Goal: Task Accomplishment & Management: Use online tool/utility

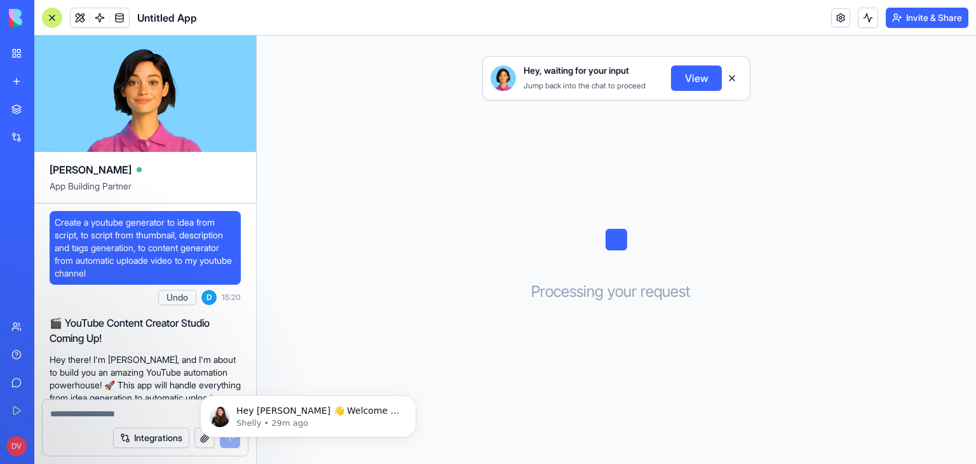
scroll to position [302, 0]
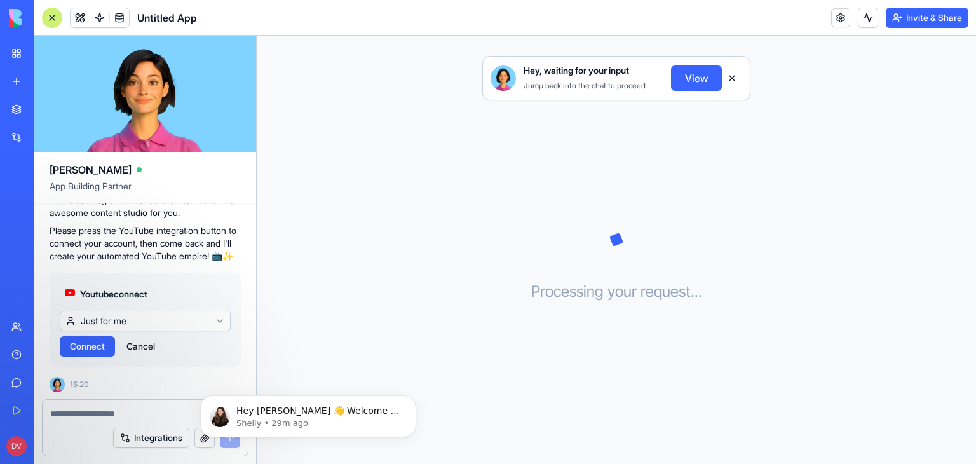
click at [166, 319] on html "BETA My Workspace New app Marketplace Integrations Recent Untitled App AI Logo …" at bounding box center [488, 232] width 976 height 464
click at [165, 323] on html "BETA My Workspace New app Marketplace Integrations Recent Untitled App AI Logo …" at bounding box center [488, 232] width 976 height 464
click at [91, 346] on span "Connect" at bounding box center [87, 346] width 35 height 13
click at [90, 348] on span "Connect" at bounding box center [87, 346] width 35 height 13
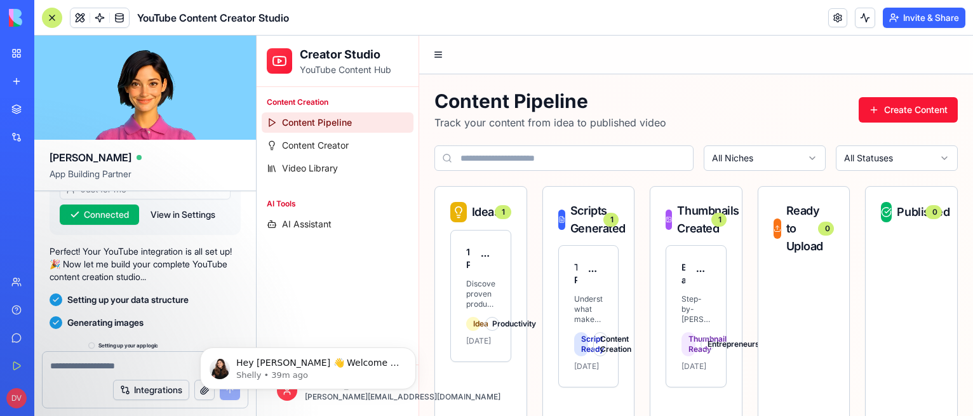
scroll to position [836, 0]
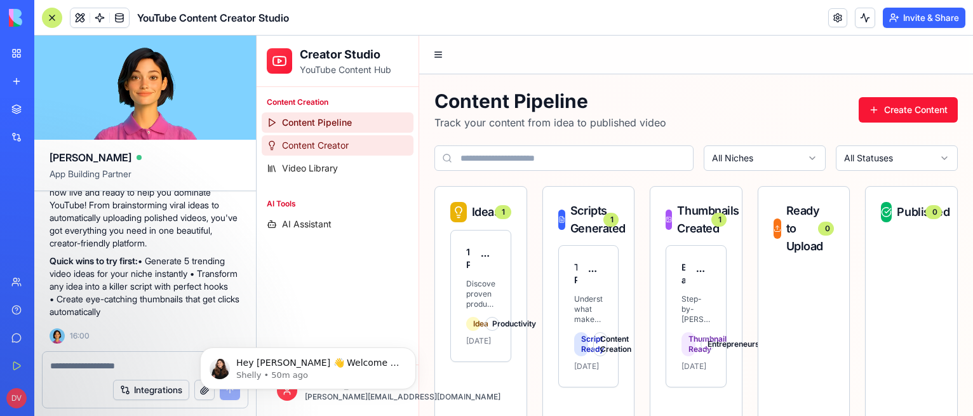
click at [358, 146] on link "Content Creator" at bounding box center [338, 145] width 152 height 20
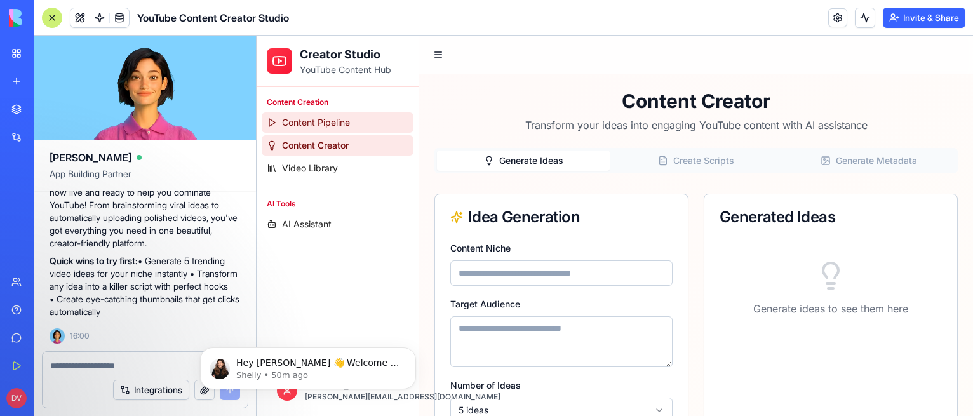
click at [353, 119] on link "Content Pipeline" at bounding box center [338, 122] width 152 height 20
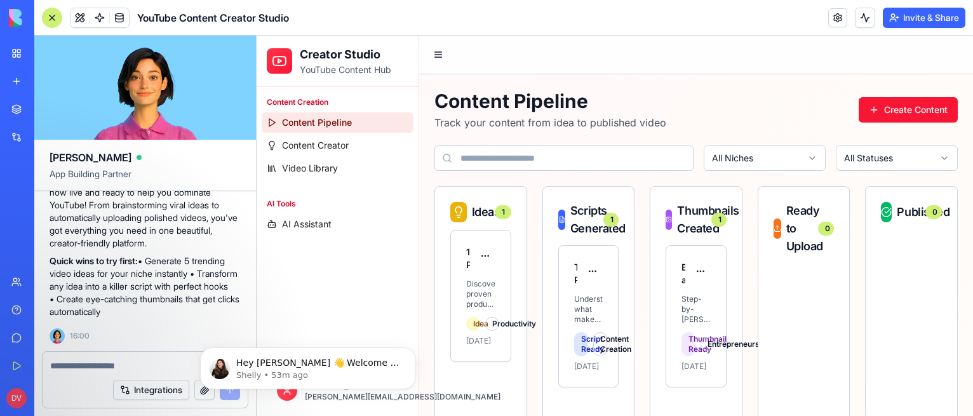
click at [53, 15] on div at bounding box center [52, 18] width 20 height 20
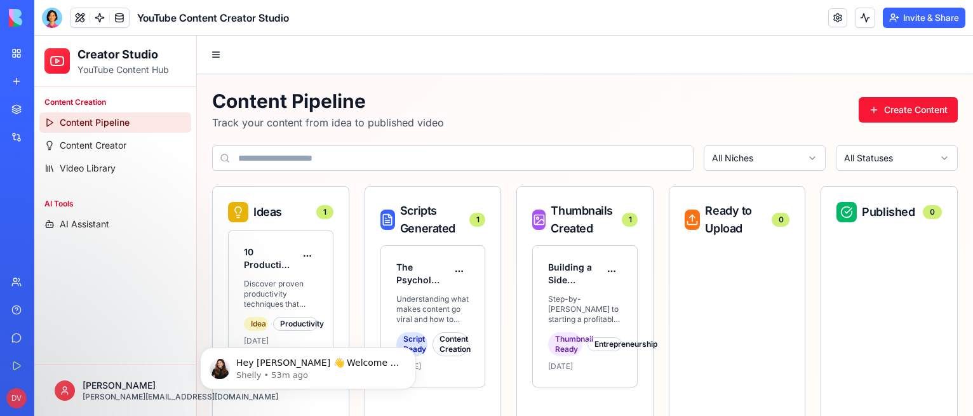
click at [53, 18] on div at bounding box center [52, 18] width 20 height 20
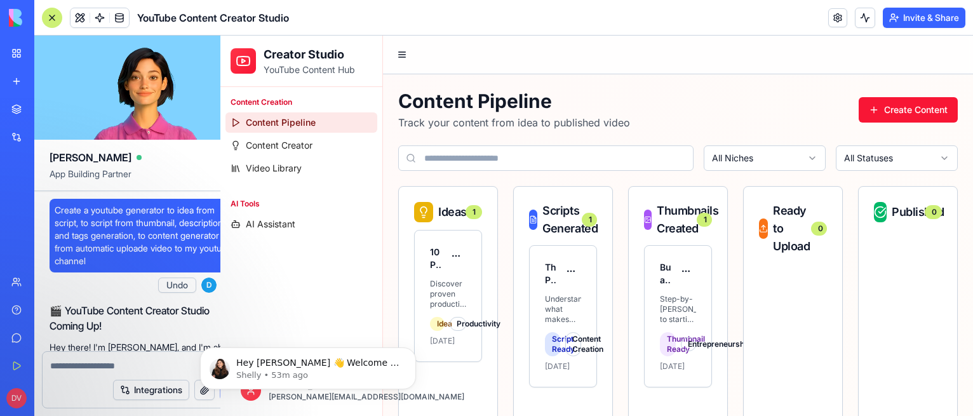
scroll to position [836, 0]
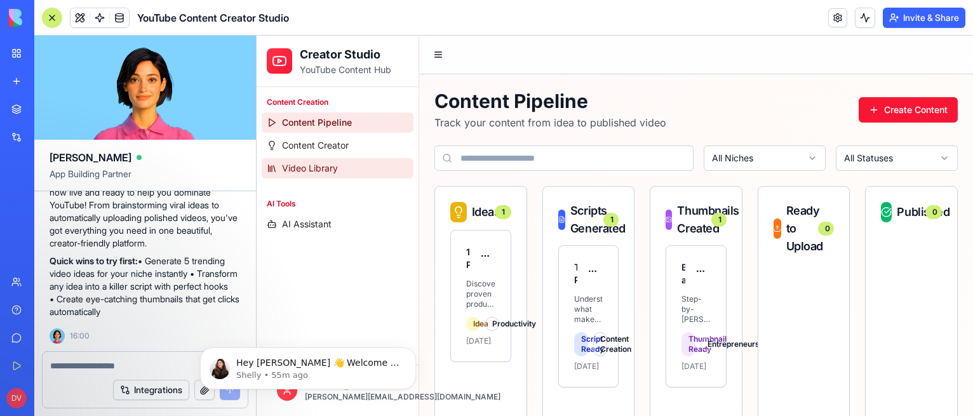
click at [323, 171] on span "Video Library" at bounding box center [310, 168] width 56 height 13
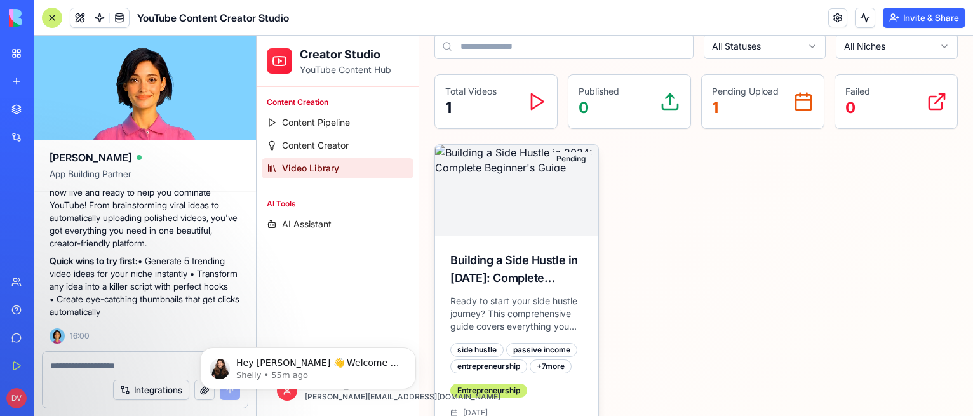
scroll to position [175, 0]
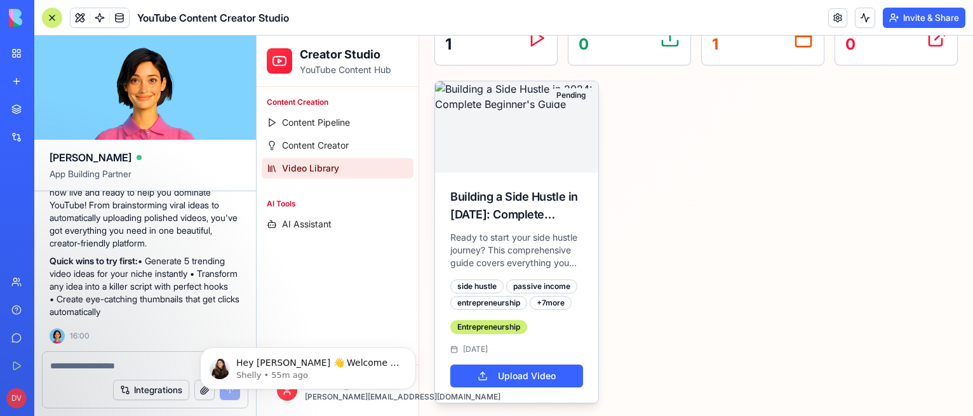
click at [497, 245] on p "Ready to start your side hustle journey? This comprehensive guide covers everyt…" at bounding box center [517, 250] width 133 height 38
click at [498, 169] on img at bounding box center [516, 126] width 163 height 91
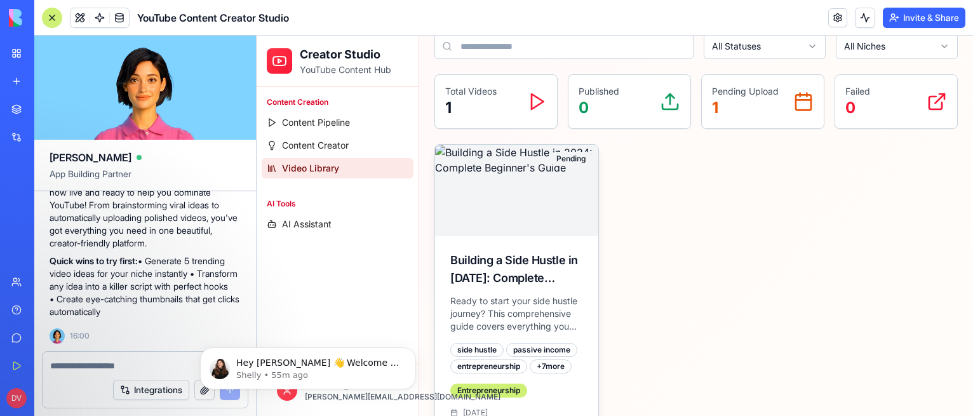
scroll to position [112, 0]
click at [343, 130] on link "Content Pipeline" at bounding box center [338, 122] width 152 height 20
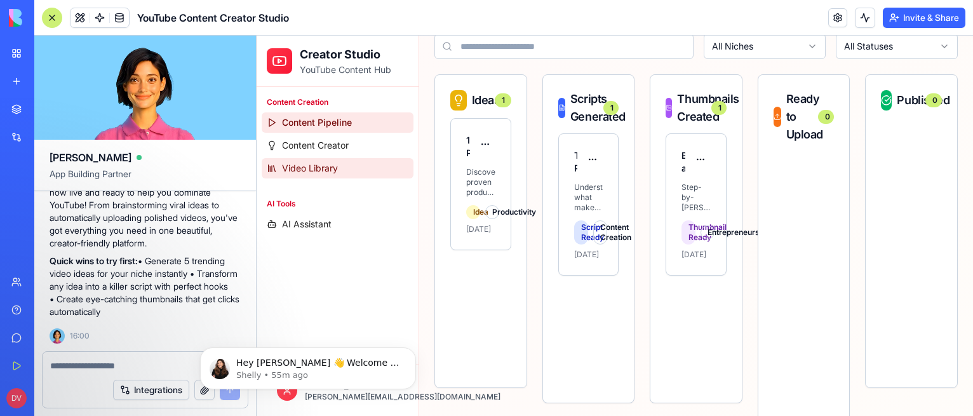
click at [334, 165] on span "Video Library" at bounding box center [310, 168] width 56 height 13
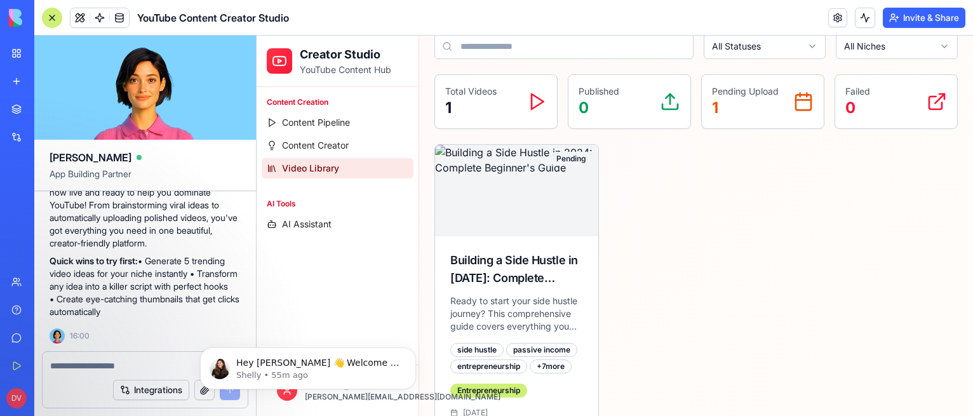
scroll to position [175, 0]
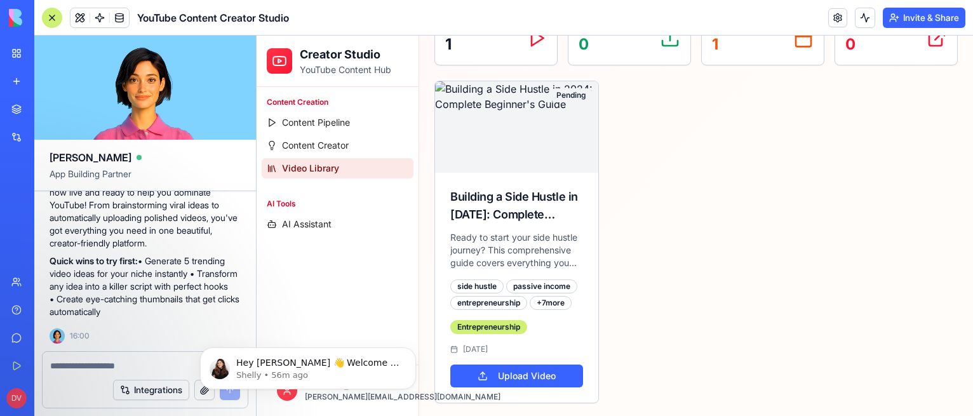
click at [159, 362] on textarea at bounding box center [145, 366] width 190 height 13
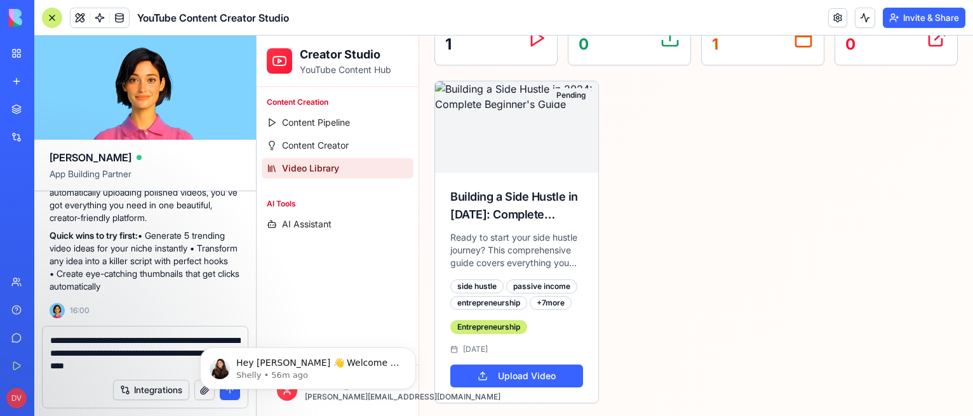
type textarea "**********"
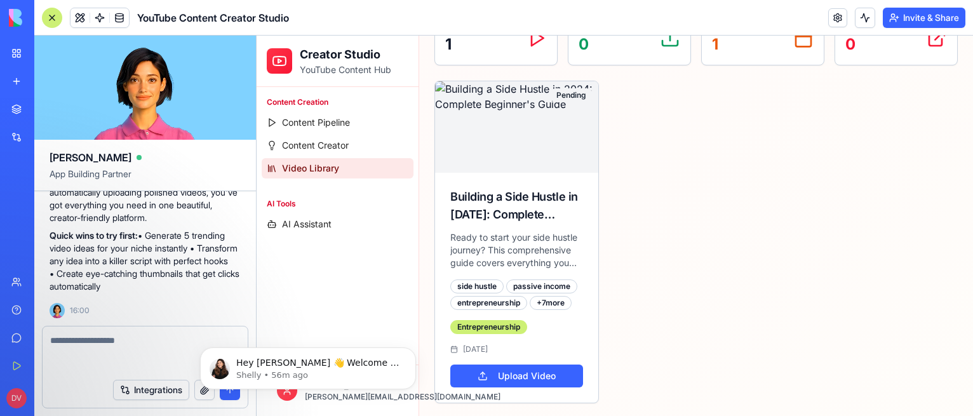
scroll to position [909, 0]
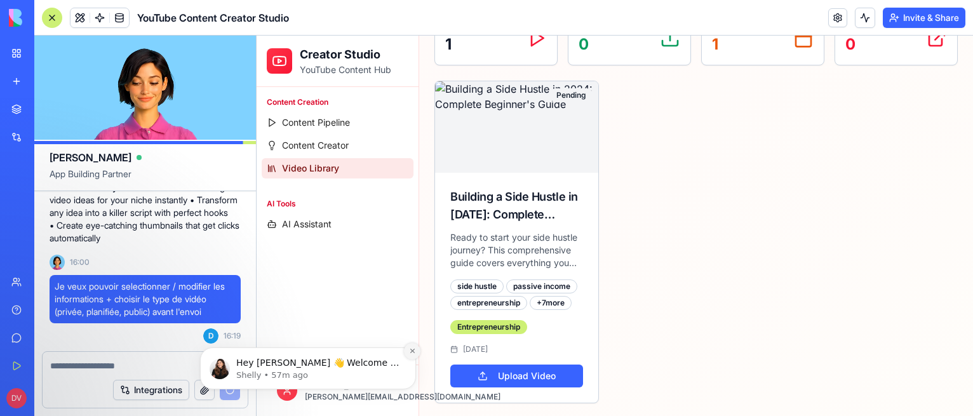
click at [412, 349] on icon "Dismiss notification" at bounding box center [412, 351] width 7 height 7
